Goal: Transaction & Acquisition: Book appointment/travel/reservation

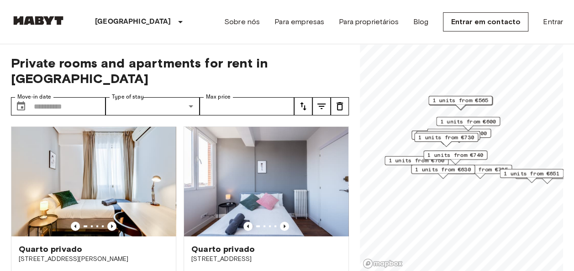
click at [464, 138] on span "1 units from €730" at bounding box center [446, 137] width 56 height 8
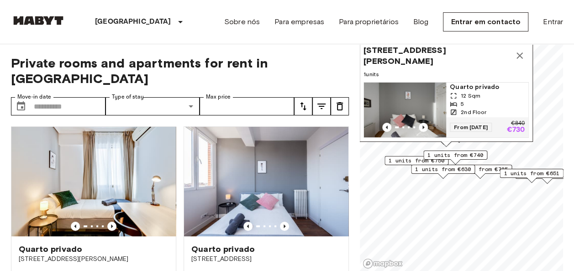
click at [485, 166] on span "1 units from €785" at bounding box center [480, 169] width 56 height 8
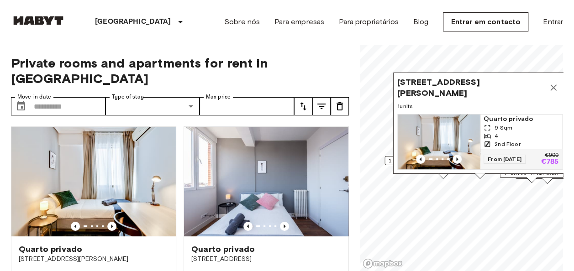
click at [553, 84] on icon "Map marker" at bounding box center [553, 87] width 6 height 6
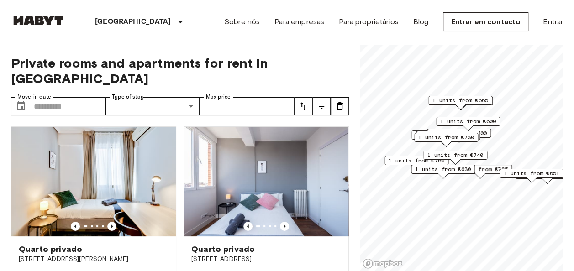
click at [488, 131] on div "1 units from €700" at bounding box center [459, 133] width 64 height 9
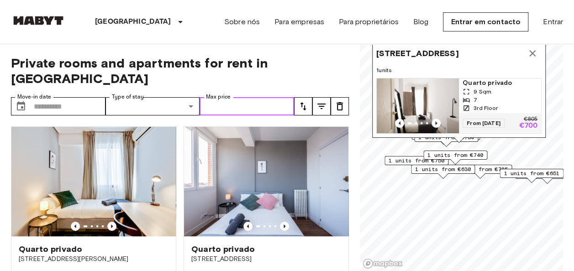
click at [245, 97] on input "Max price" at bounding box center [247, 106] width 95 height 18
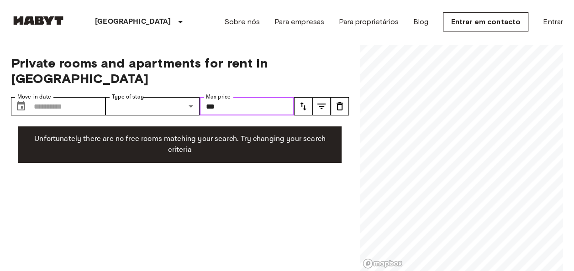
type input "***"
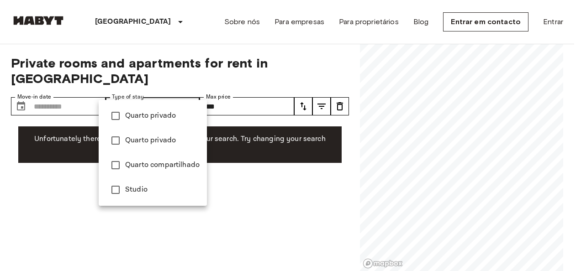
click at [79, 92] on div at bounding box center [290, 135] width 581 height 271
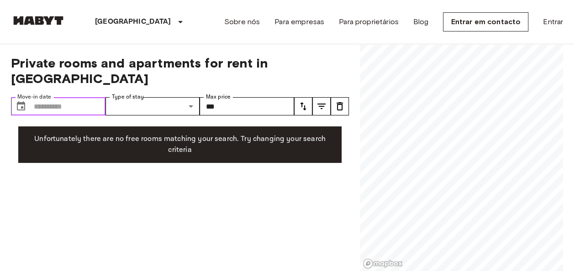
click at [79, 97] on input "Move-in date" at bounding box center [70, 106] width 72 height 18
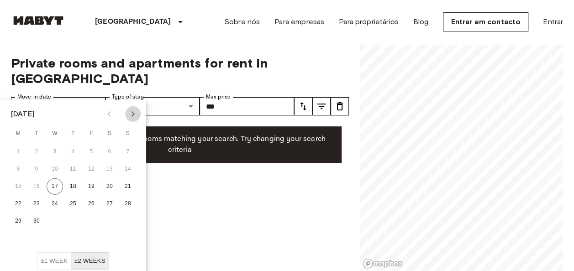
click at [131, 113] on icon "Next month" at bounding box center [132, 114] width 11 height 11
click at [90, 257] on button "±2 weeks" at bounding box center [90, 262] width 38 height 18
